Goal: Navigation & Orientation: Find specific page/section

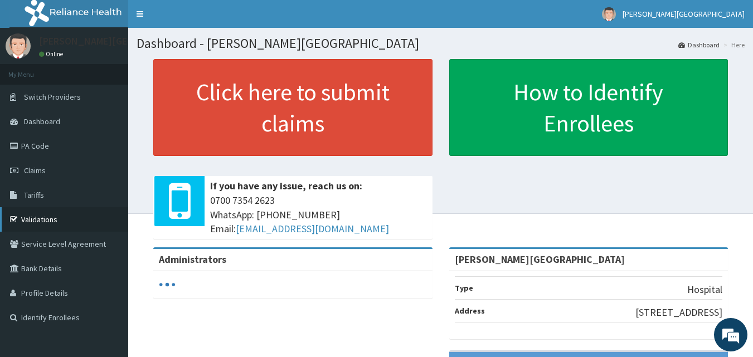
click at [38, 222] on link "Validations" at bounding box center [64, 219] width 128 height 25
click at [49, 221] on link "Validations" at bounding box center [64, 219] width 128 height 25
